Goal: Find specific page/section: Find specific page/section

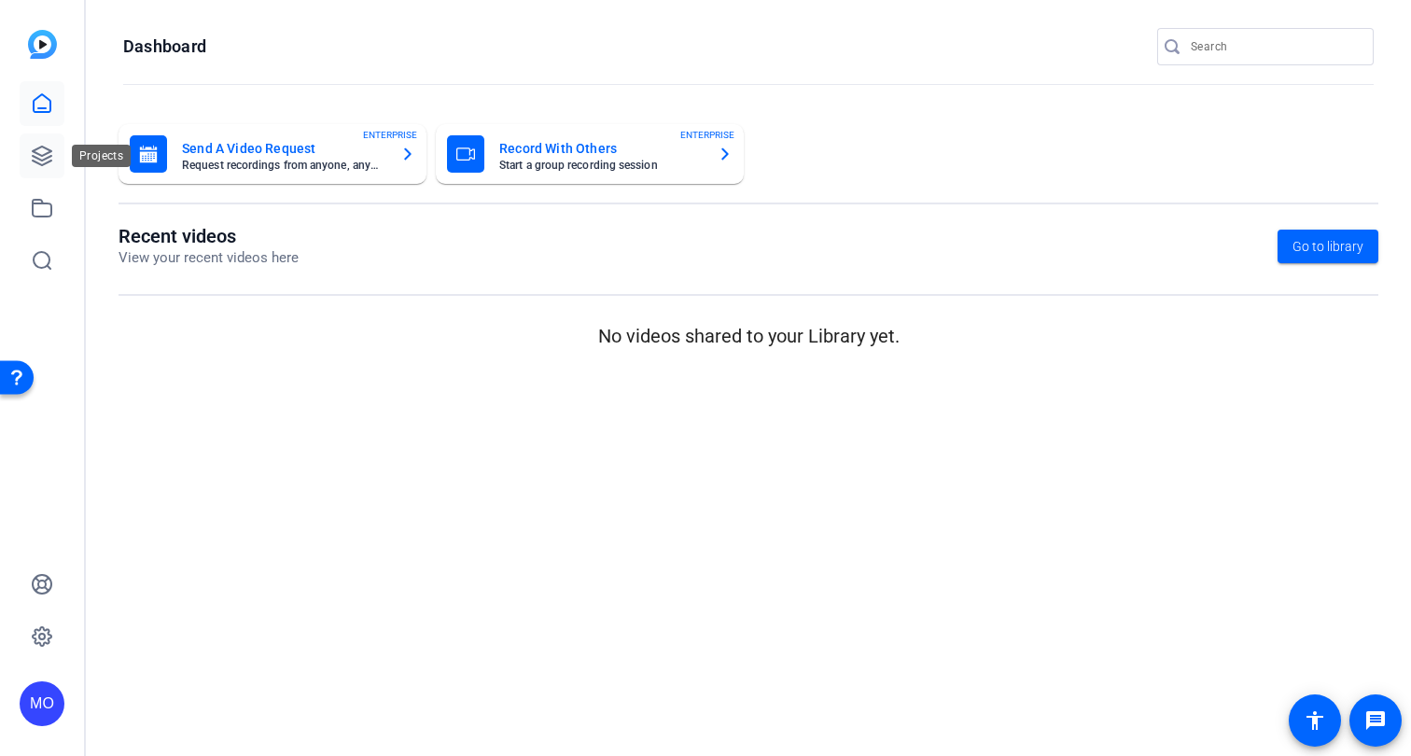
click at [63, 149] on link at bounding box center [42, 155] width 45 height 45
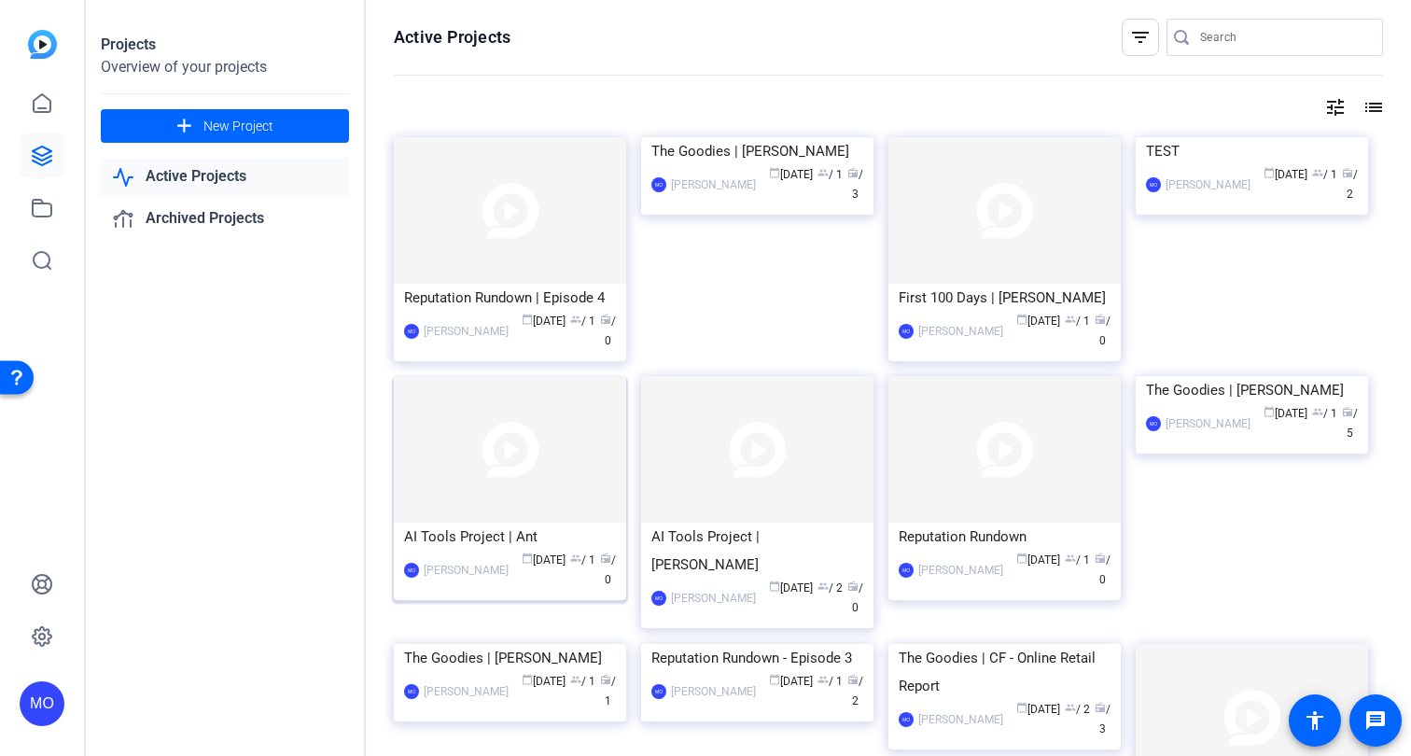
click at [527, 463] on img at bounding box center [510, 449] width 232 height 147
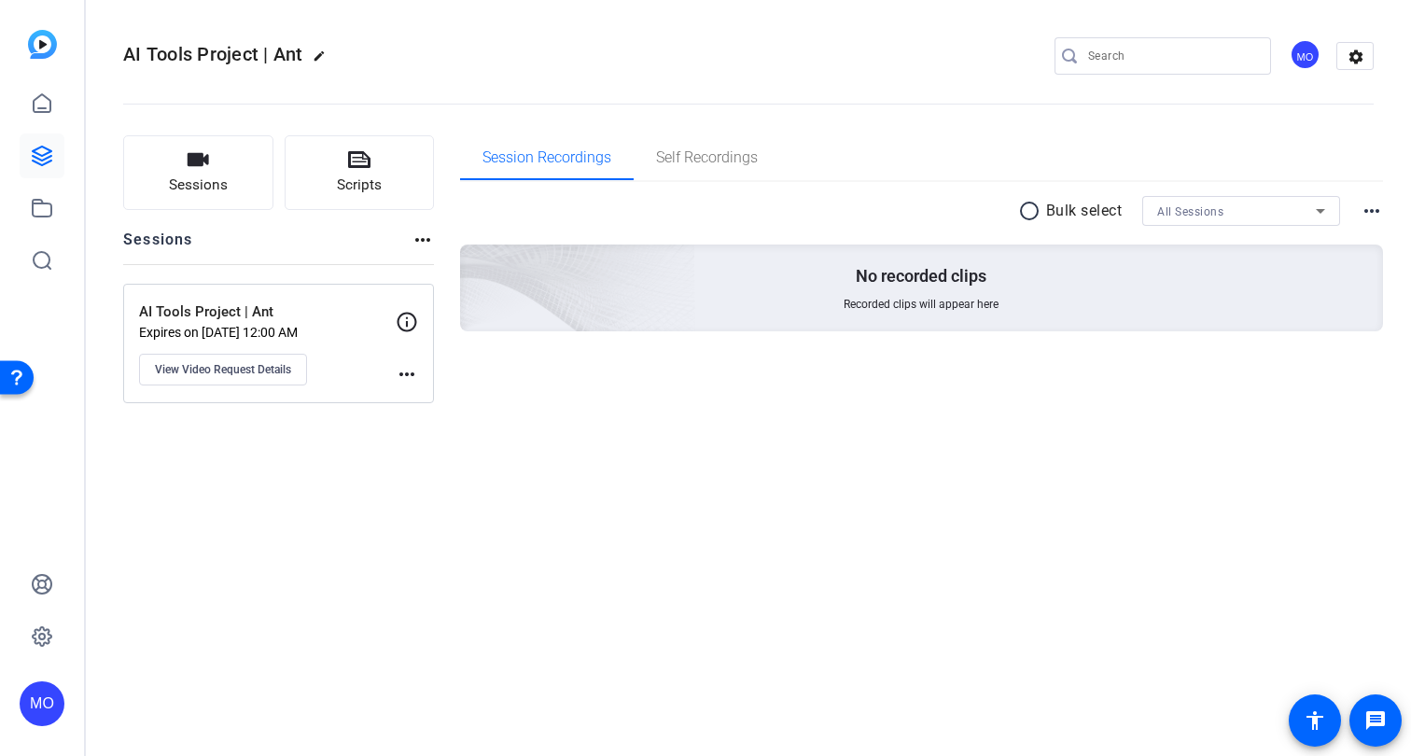
click at [65, 119] on div "MO" at bounding box center [42, 378] width 84 height 756
click at [44, 92] on icon at bounding box center [42, 103] width 22 height 22
